Goal: Information Seeking & Learning: Learn about a topic

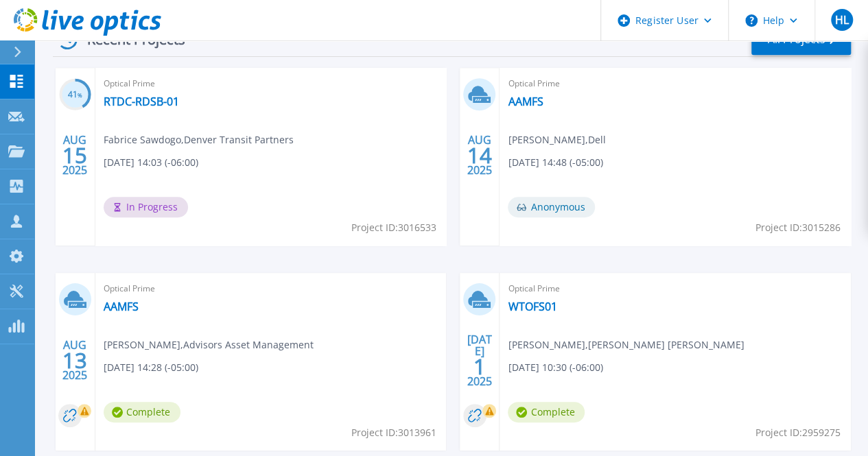
scroll to position [417, 0]
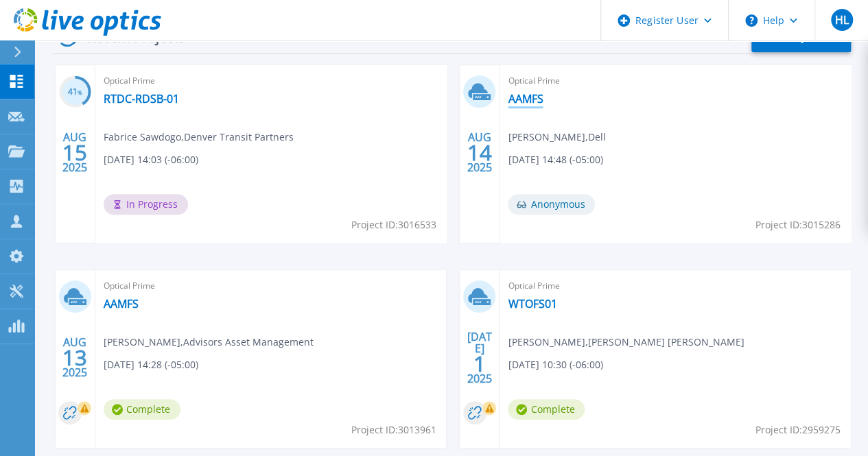
click at [508, 97] on link "AAMFS" at bounding box center [525, 99] width 35 height 14
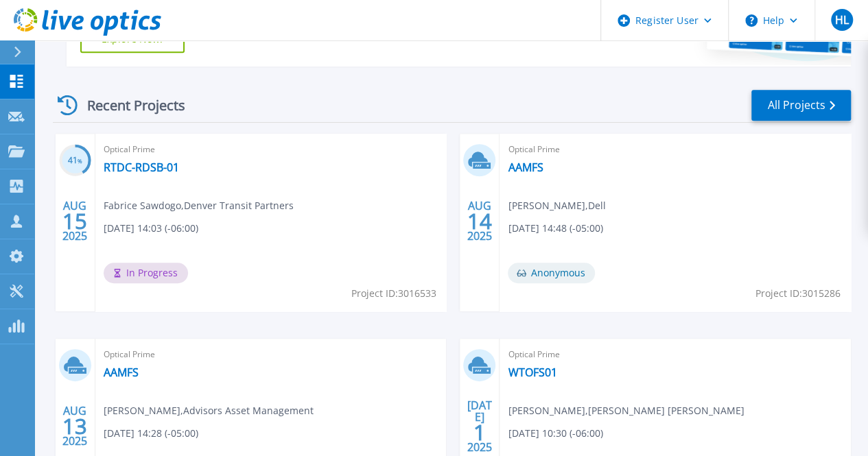
scroll to position [345, 0]
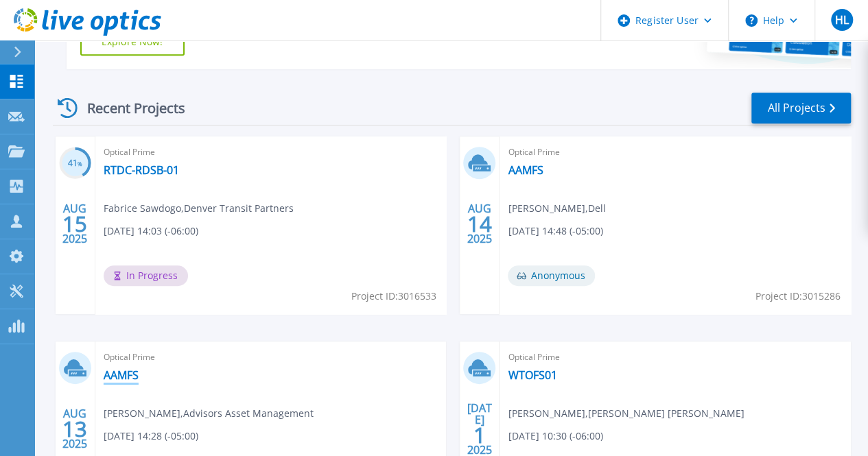
click at [139, 369] on link "AAMFS" at bounding box center [121, 376] width 35 height 14
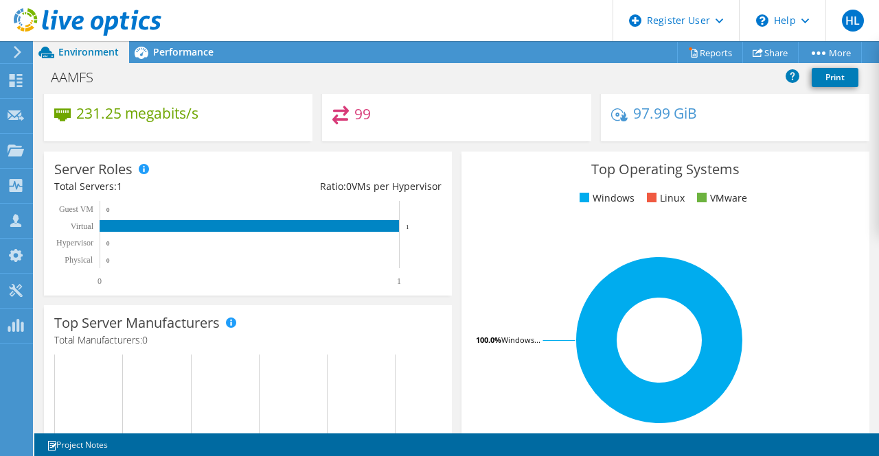
scroll to position [161, 0]
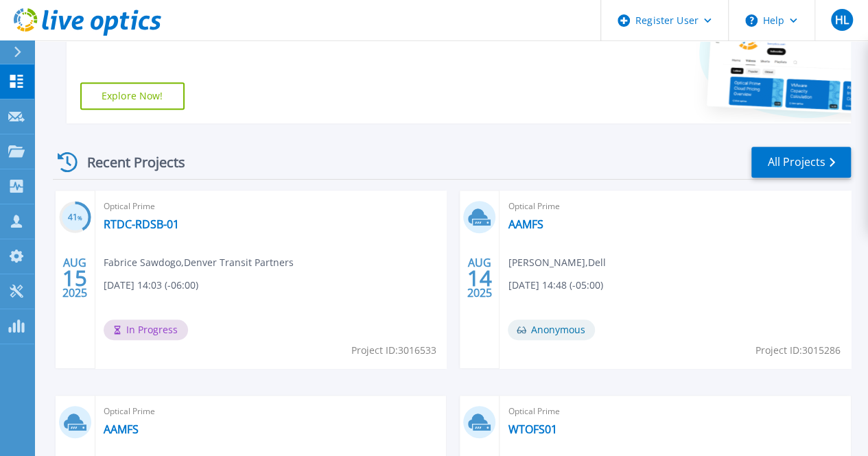
scroll to position [290, 0]
click at [508, 224] on link "AAMFS" at bounding box center [525, 225] width 35 height 14
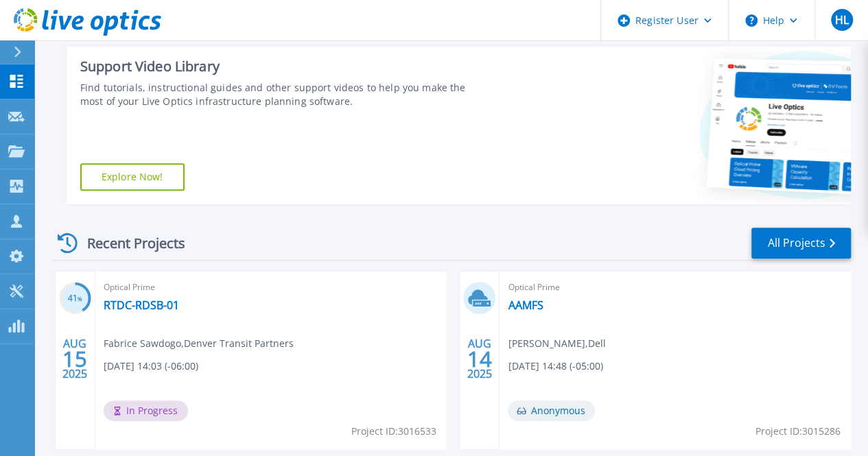
scroll to position [211, 0]
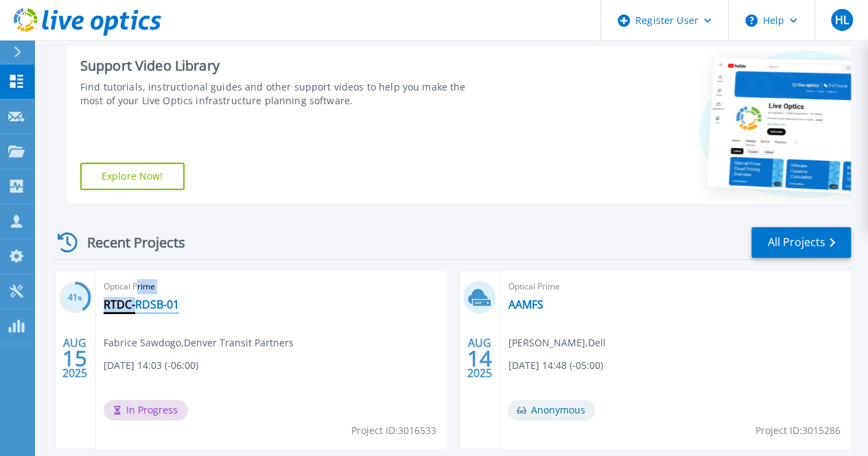
drag, startPoint x: 136, startPoint y: 289, endPoint x: 135, endPoint y: 305, distance: 16.5
click at [135, 305] on div "Optical Prime RTDC-RDSB-01 Fabrice Sawdogo , Denver Transit Partners 08/15/2025…" at bounding box center [270, 360] width 351 height 178
click at [135, 305] on link "RTDC-RDSB-01" at bounding box center [141, 305] width 75 height 14
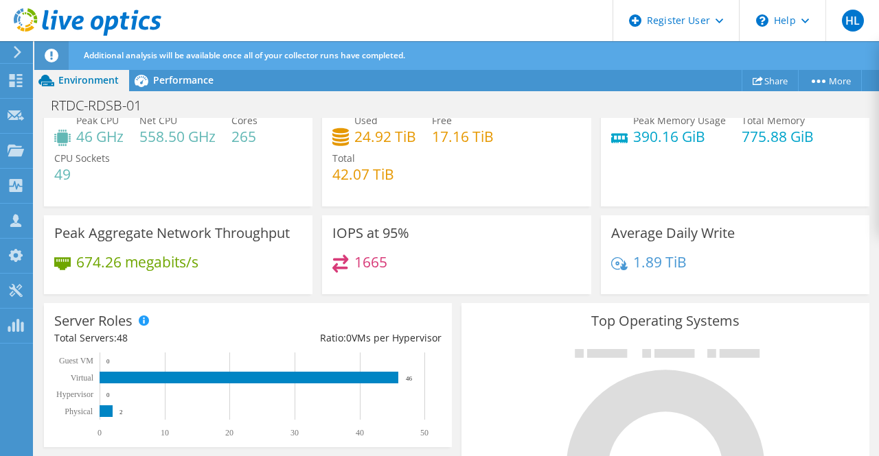
scroll to position [115, 0]
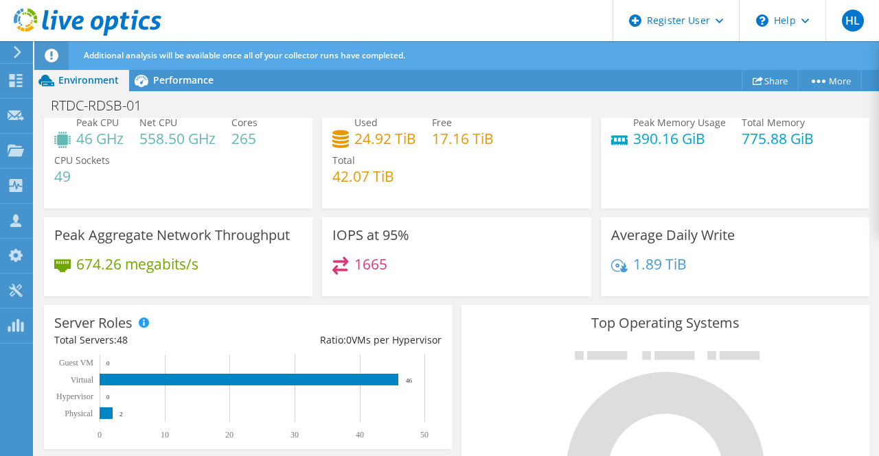
drag, startPoint x: 0, startPoint y: 0, endPoint x: 131, endPoint y: 305, distance: 332.4
click at [131, 305] on div "Server Roles Physical Servers represent bare metal servers that were targets of…" at bounding box center [248, 377] width 408 height 144
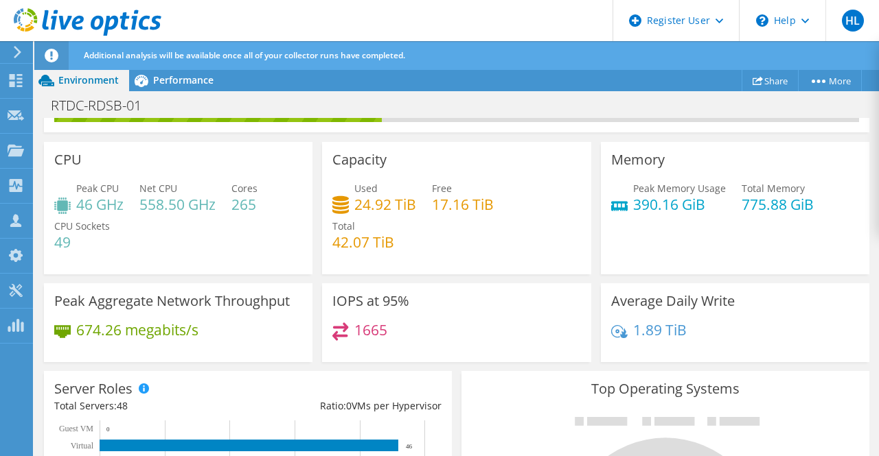
scroll to position [0, 0]
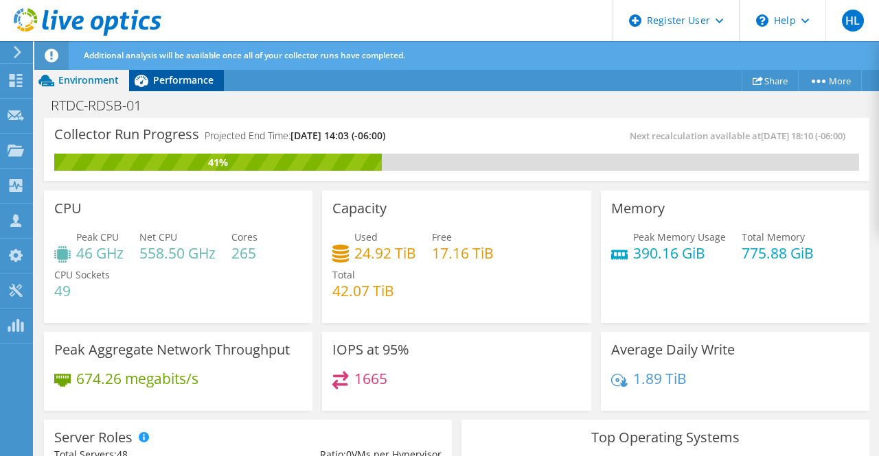
click at [147, 75] on icon at bounding box center [141, 81] width 24 height 24
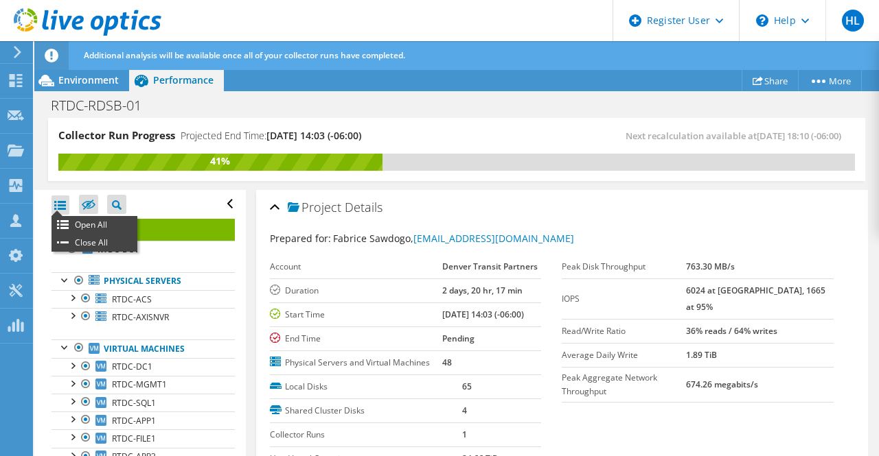
click at [54, 206] on div at bounding box center [60, 205] width 18 height 19
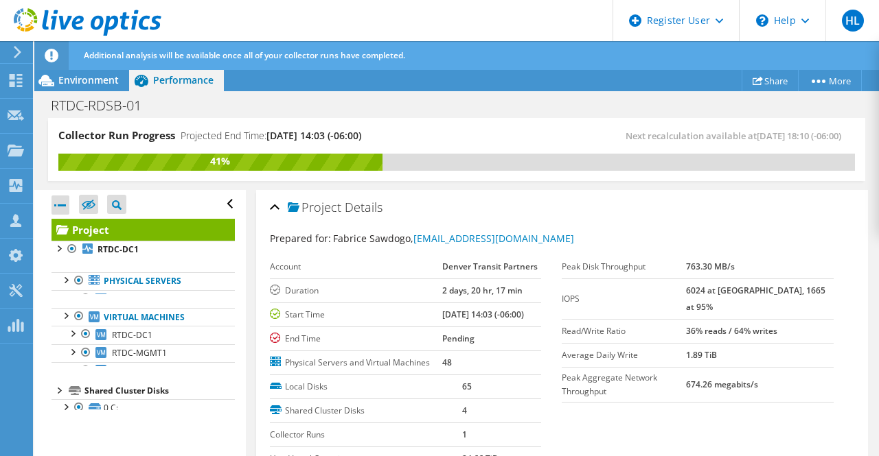
click at [54, 206] on div at bounding box center [60, 205] width 18 height 19
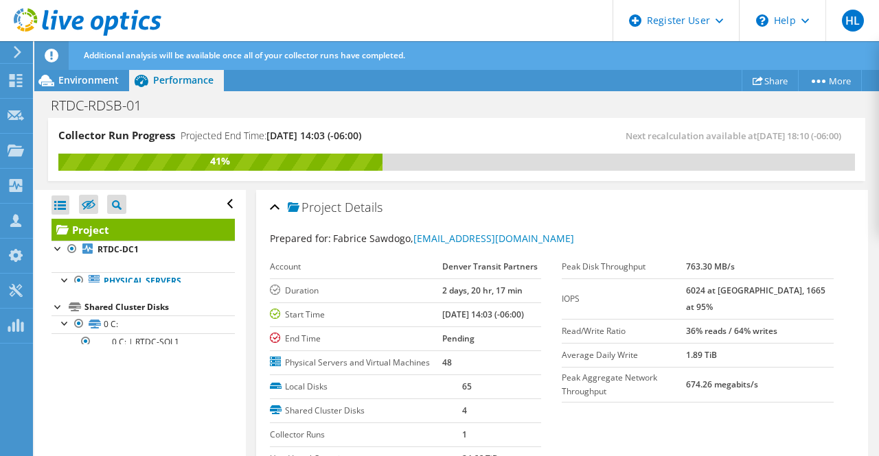
click at [54, 206] on div at bounding box center [60, 205] width 18 height 19
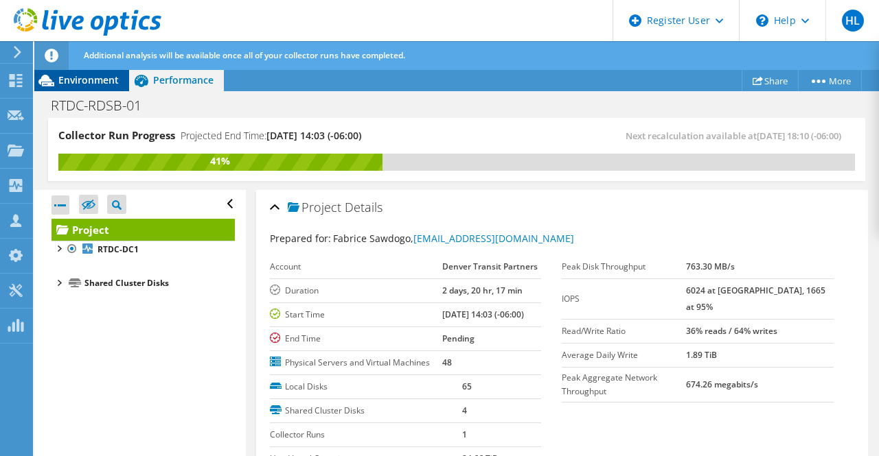
click at [73, 75] on span "Environment" at bounding box center [88, 79] width 60 height 13
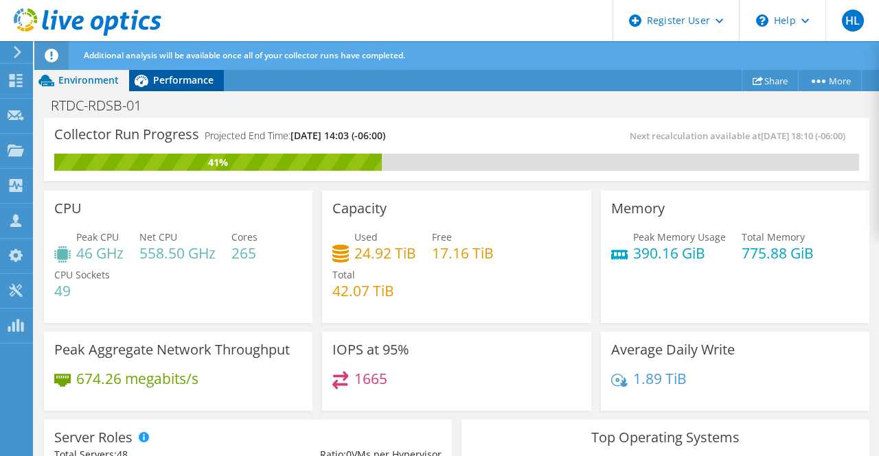
click at [132, 89] on icon at bounding box center [141, 81] width 24 height 24
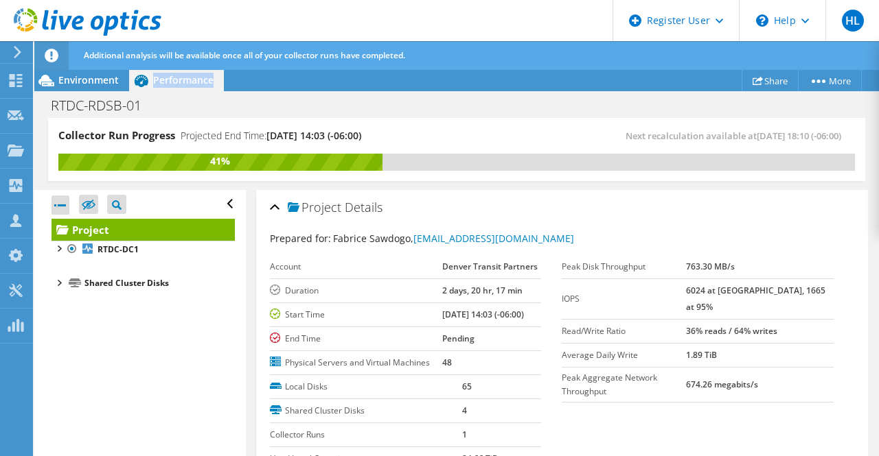
click at [132, 89] on icon at bounding box center [141, 81] width 24 height 24
click at [213, 207] on div "Open All Close All Hide Excluded Nodes Project Tree Filter" at bounding box center [142, 204] width 183 height 29
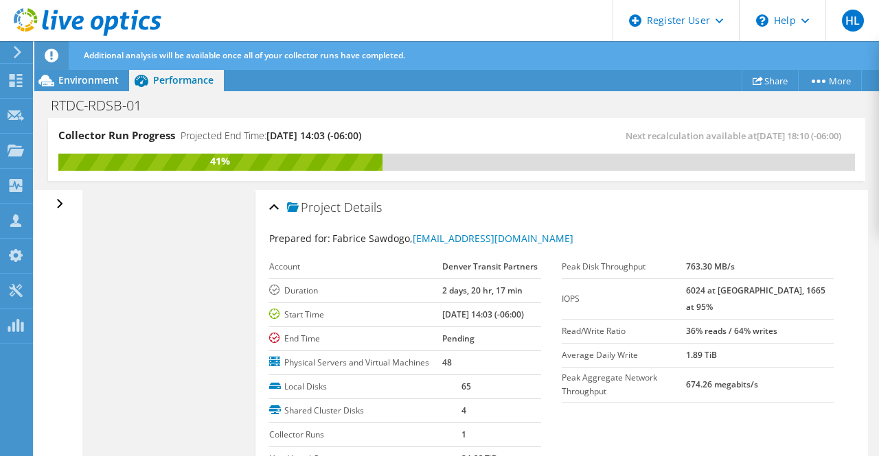
click at [60, 200] on div "Open All Close All Hide Excluded Nodes Project Tree Filter" at bounding box center [61, 204] width 20 height 29
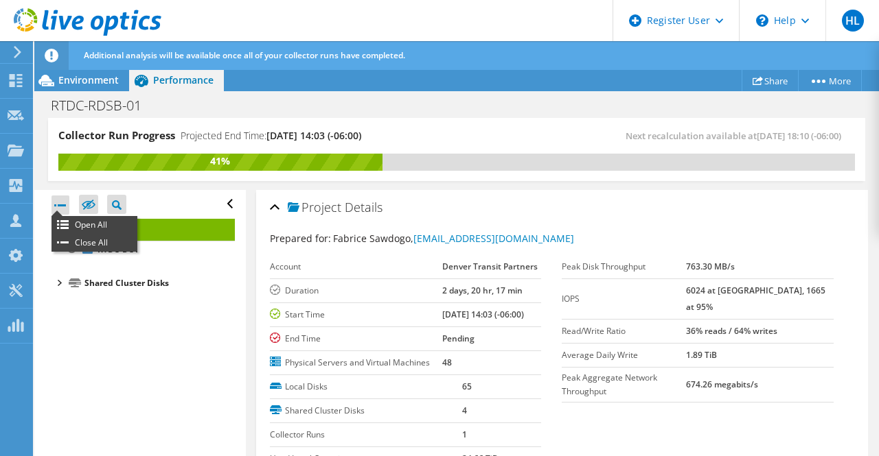
click at [60, 200] on div at bounding box center [60, 205] width 18 height 19
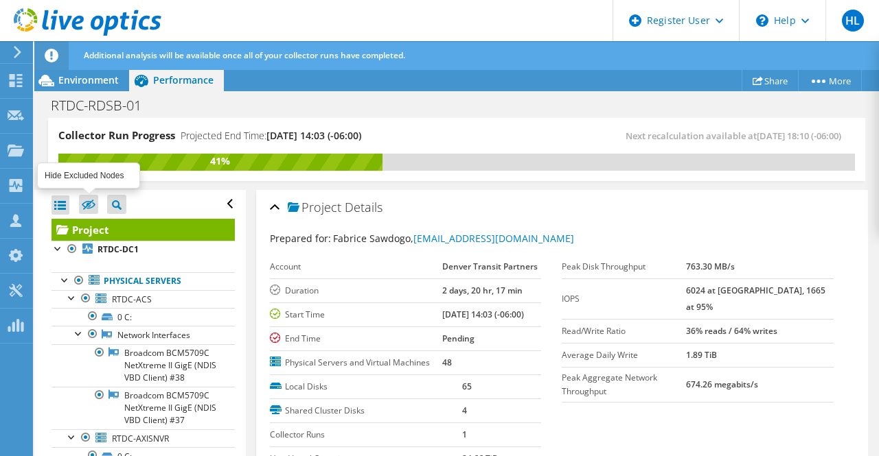
click at [84, 205] on icon at bounding box center [89, 205] width 14 height 10
click at [0, 0] on input "checkbox" at bounding box center [0, 0] width 0 height 0
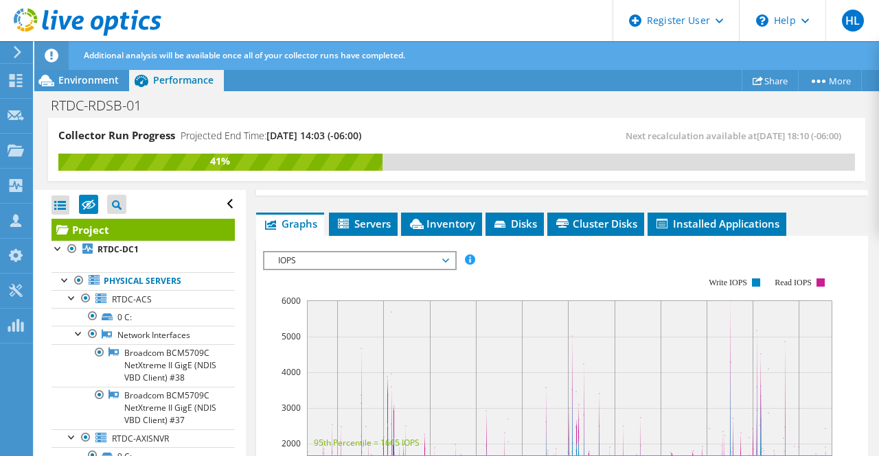
scroll to position [342, 0]
drag, startPoint x: 273, startPoint y: 223, endPoint x: 355, endPoint y: 279, distance: 98.8
click at [355, 279] on div "Project Details Prepared for: Fabrice Sawdogo, [EMAIL_ADDRESS][DOMAIN_NAME] Acc…" at bounding box center [562, 331] width 633 height 966
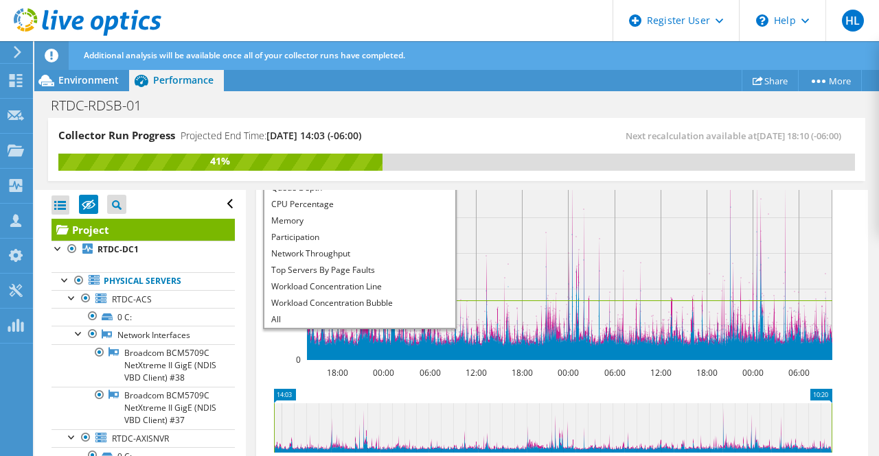
scroll to position [495, 0]
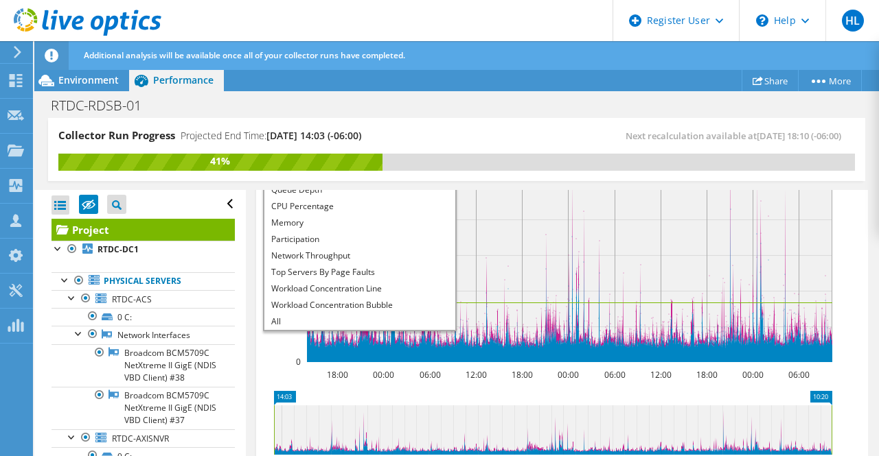
click at [651, 342] on rect at bounding box center [569, 255] width 525 height 215
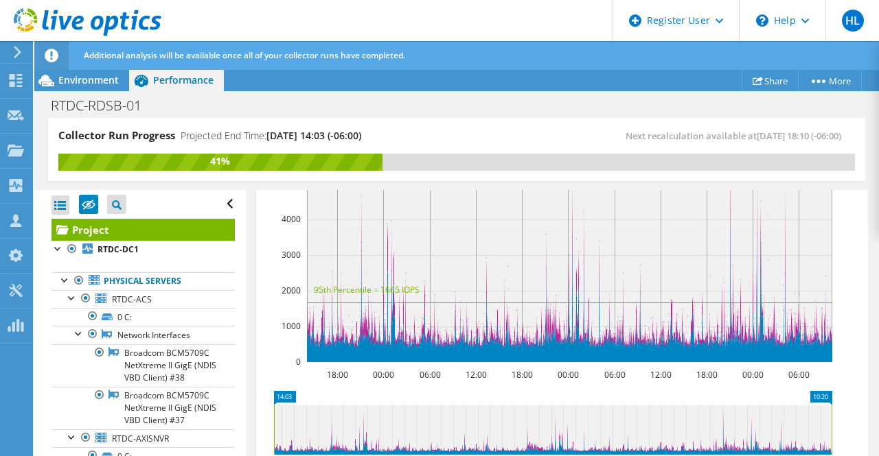
scroll to position [425, 0]
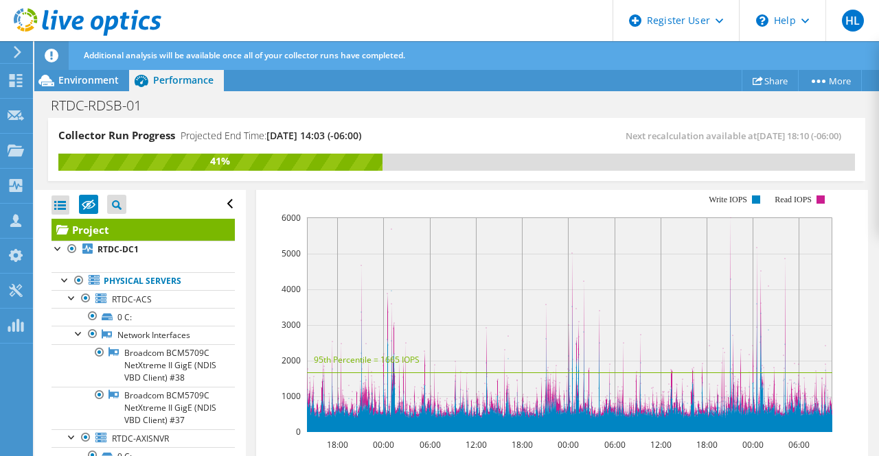
click at [376, 186] on span "IOPS" at bounding box center [359, 178] width 176 height 16
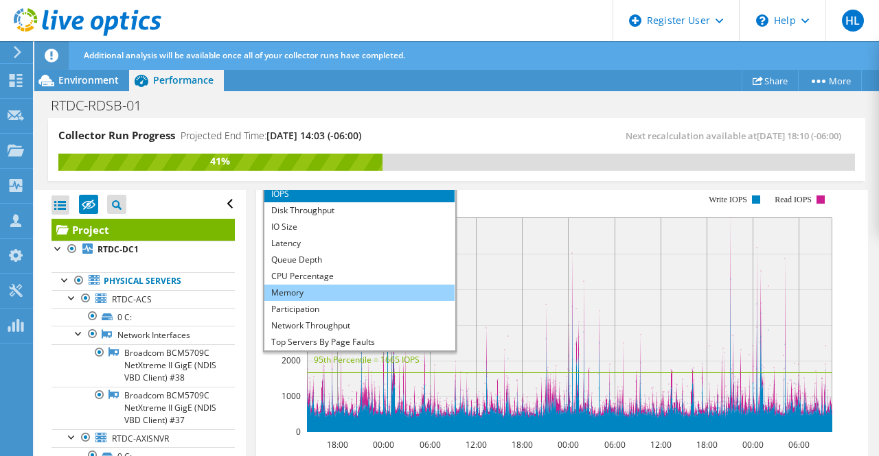
click at [358, 301] on li "Memory" at bounding box center [359, 293] width 190 height 16
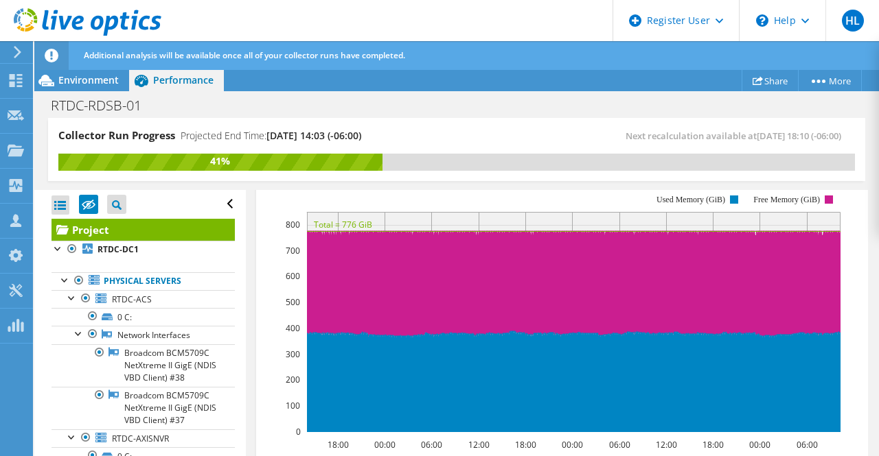
scroll to position [75, 0]
click at [351, 186] on span "Memory" at bounding box center [359, 178] width 176 height 16
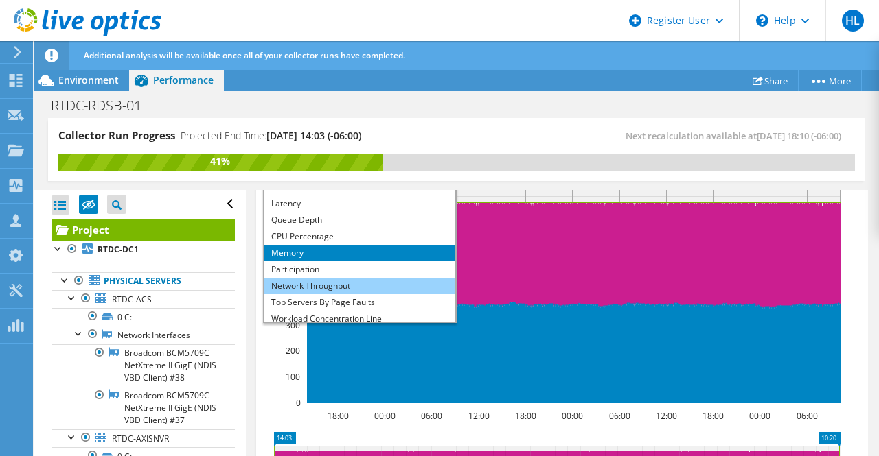
scroll to position [0, 0]
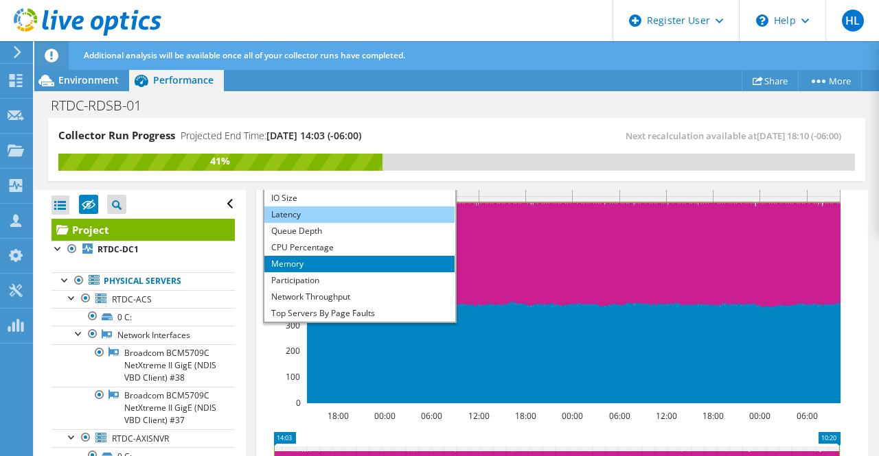
click at [309, 223] on li "Latency" at bounding box center [359, 215] width 190 height 16
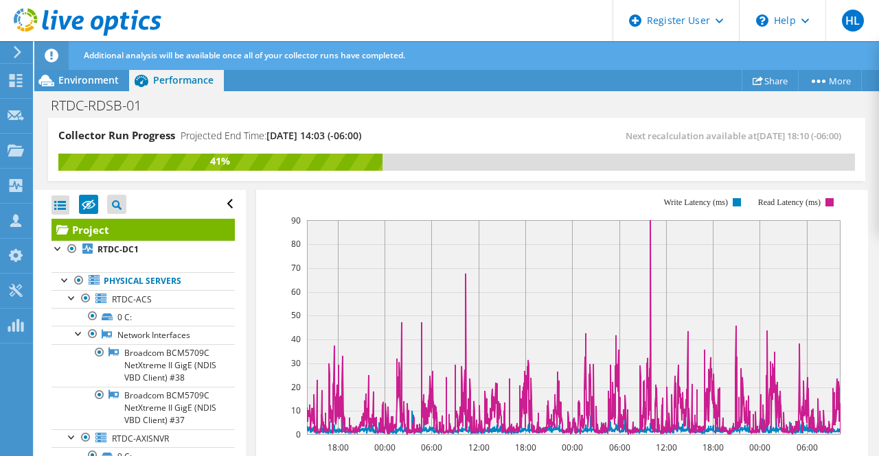
scroll to position [421, 0]
click at [337, 189] on span "Latency" at bounding box center [359, 181] width 176 height 16
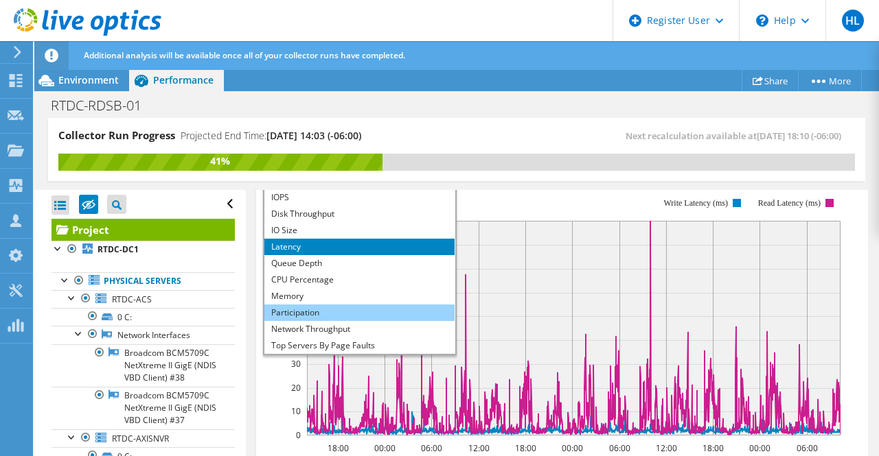
scroll to position [49, 0]
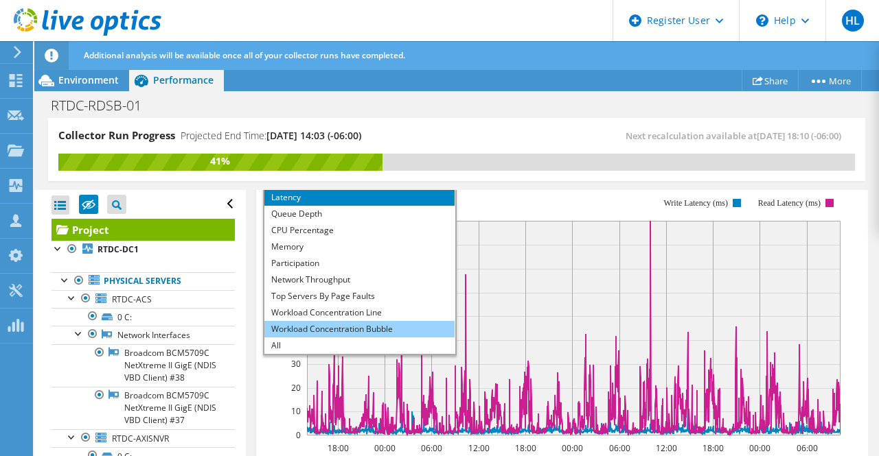
click at [345, 338] on li "Workload Concentration Bubble" at bounding box center [359, 329] width 190 height 16
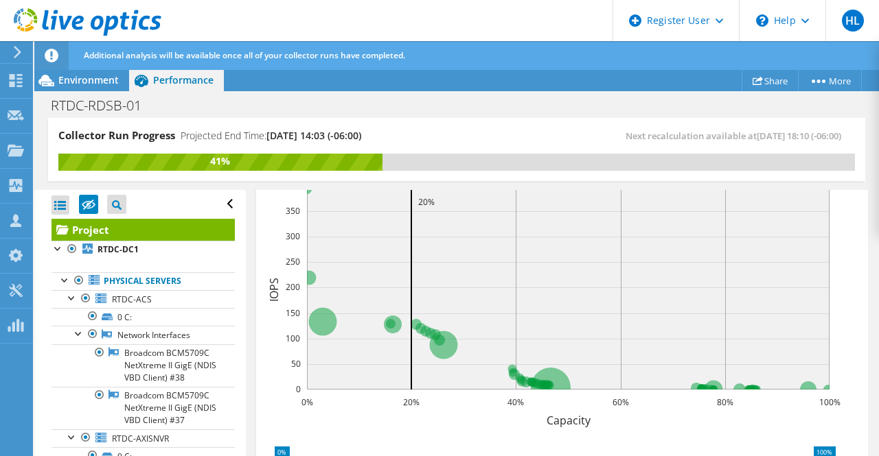
scroll to position [488, 0]
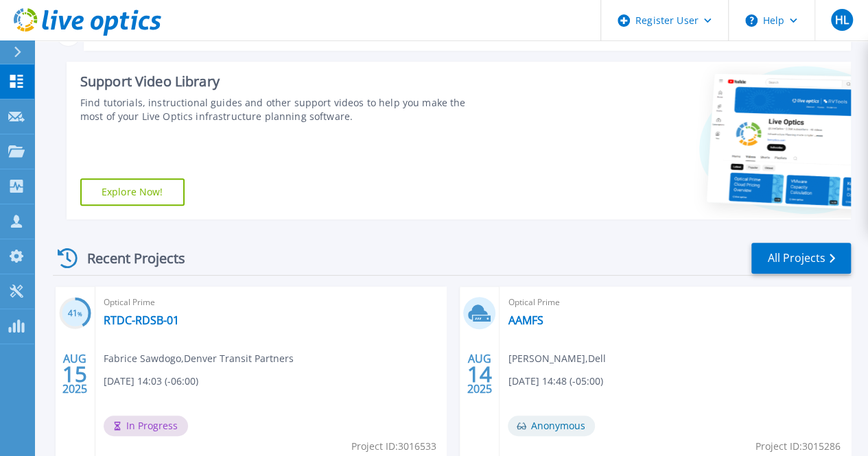
scroll to position [196, 0]
